Goal: Find contact information: Find contact information

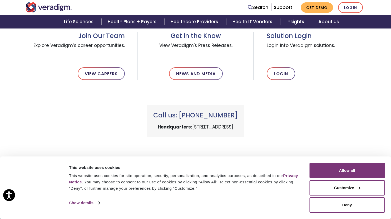
scroll to position [194, 0]
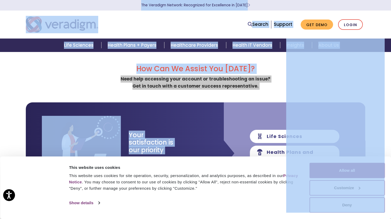
click at [192, 202] on div "Consent Selection Necessary Preferences Statistics Marketing Show details" at bounding box center [189, 203] width 242 height 8
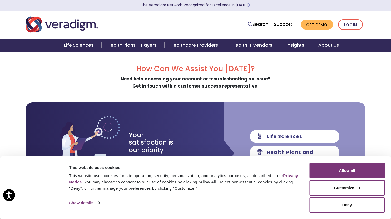
click at [192, 202] on div "Consent Selection Necessary Preferences Statistics Marketing Show details" at bounding box center [189, 203] width 242 height 8
click at [181, 62] on div "How Can We Assist You Today? Need help accessing your account or troubleshootin…" at bounding box center [196, 201] width 340 height 299
